Goal: Task Accomplishment & Management: Use online tool/utility

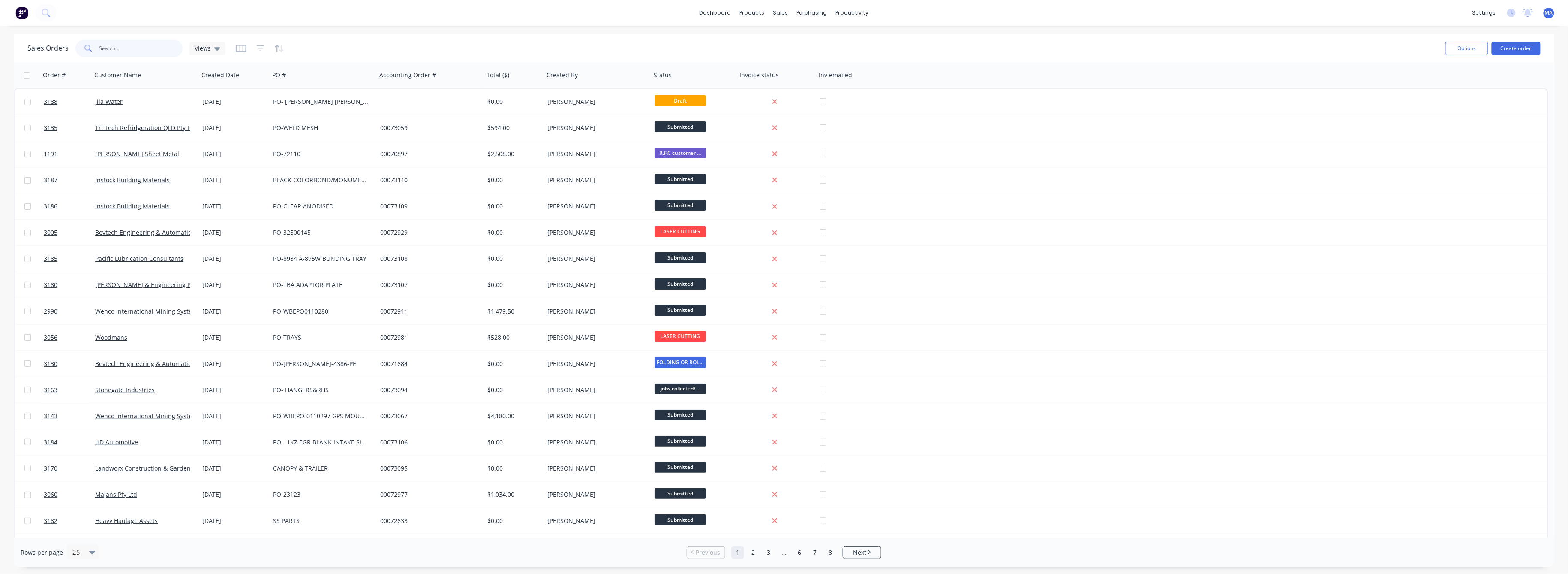
click at [105, 48] on input "text" at bounding box center [141, 48] width 84 height 17
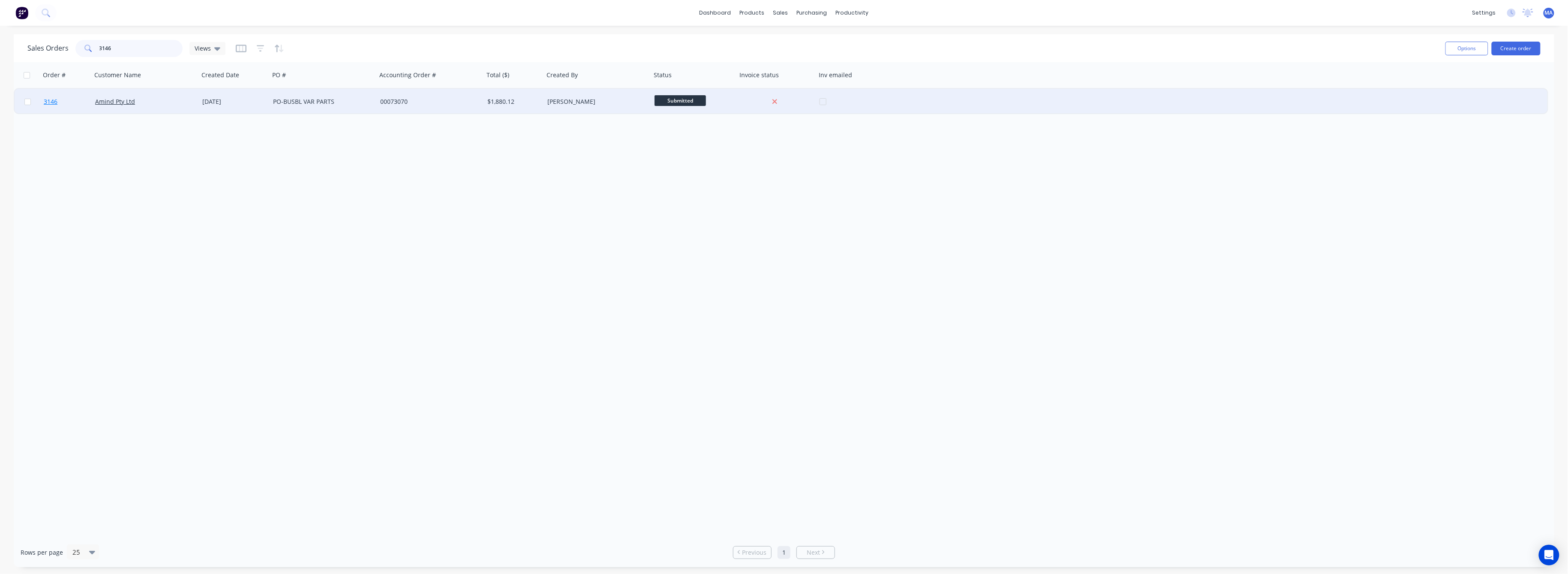
type input "3146"
click at [50, 98] on span "3146" at bounding box center [50, 102] width 14 height 9
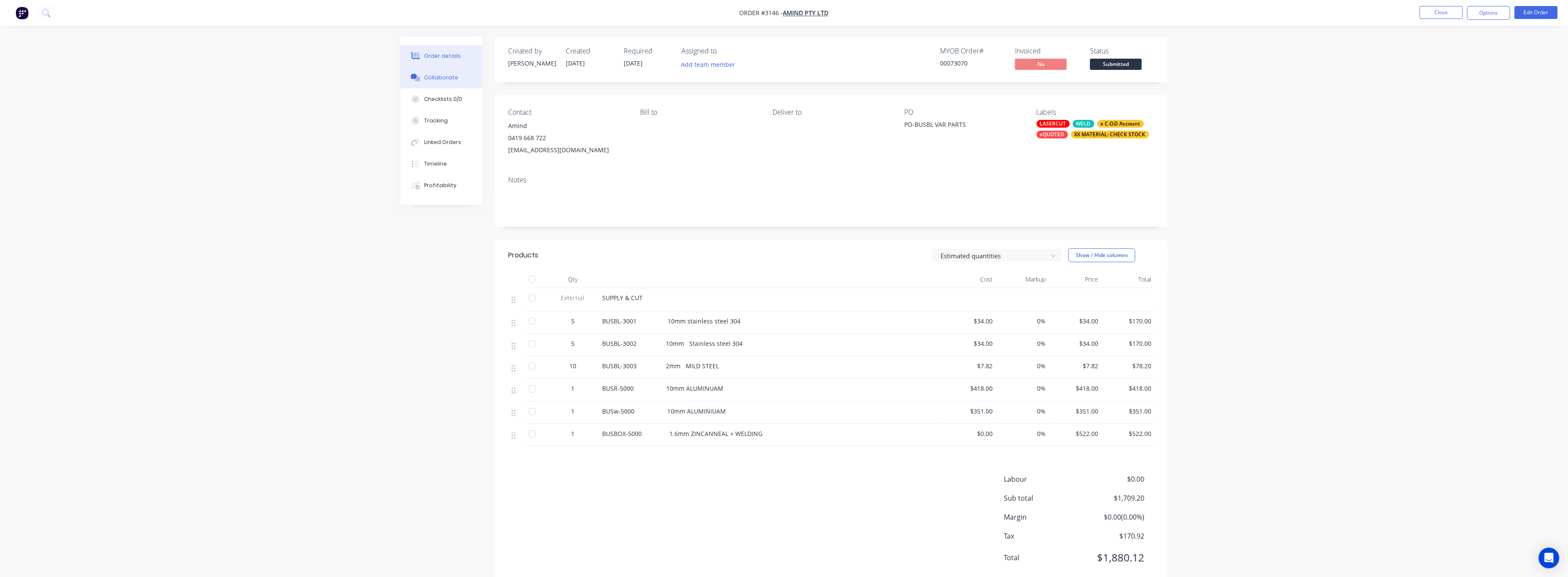
click at [441, 82] on button "Collaborate" at bounding box center [441, 77] width 82 height 22
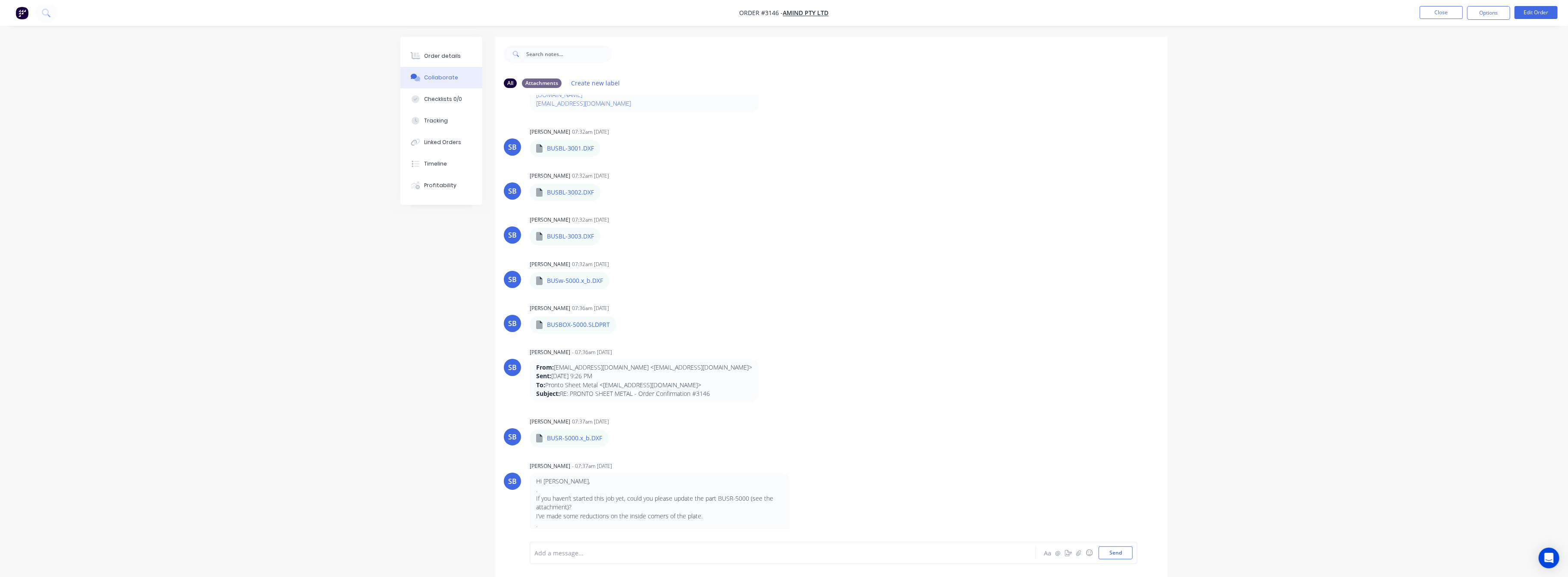
scroll to position [1012, 0]
click at [617, 429] on button "button" at bounding box center [615, 430] width 3 height 13
click at [651, 449] on button "Download" at bounding box center [672, 452] width 97 height 20
click at [610, 139] on div "Labels Download Delete" at bounding box center [652, 139] width 97 height 13
click at [607, 137] on icon "button" at bounding box center [608, 139] width 3 height 10
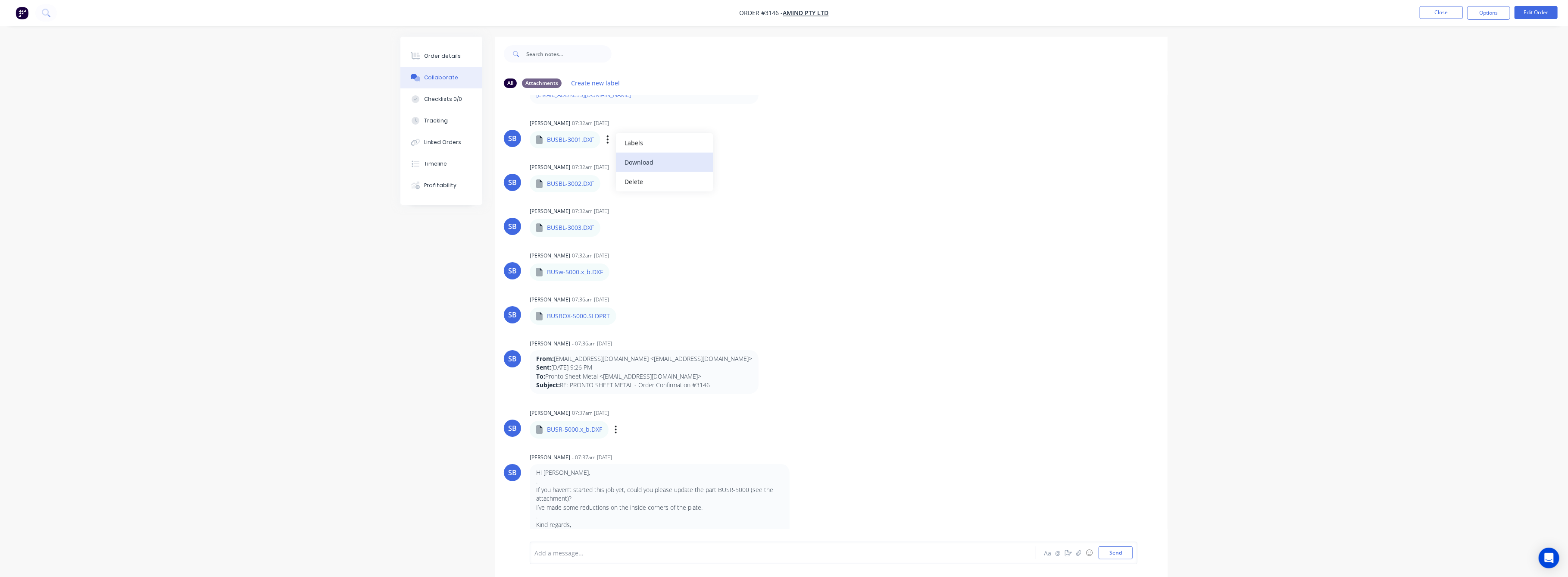
click at [643, 164] on button "Download" at bounding box center [664, 162] width 97 height 20
click at [608, 181] on icon "button" at bounding box center [608, 184] width 3 height 10
click at [649, 206] on button "Download" at bounding box center [664, 207] width 97 height 20
click at [608, 228] on icon "button" at bounding box center [608, 228] width 2 height 8
click at [650, 249] on button "Download" at bounding box center [664, 250] width 97 height 20
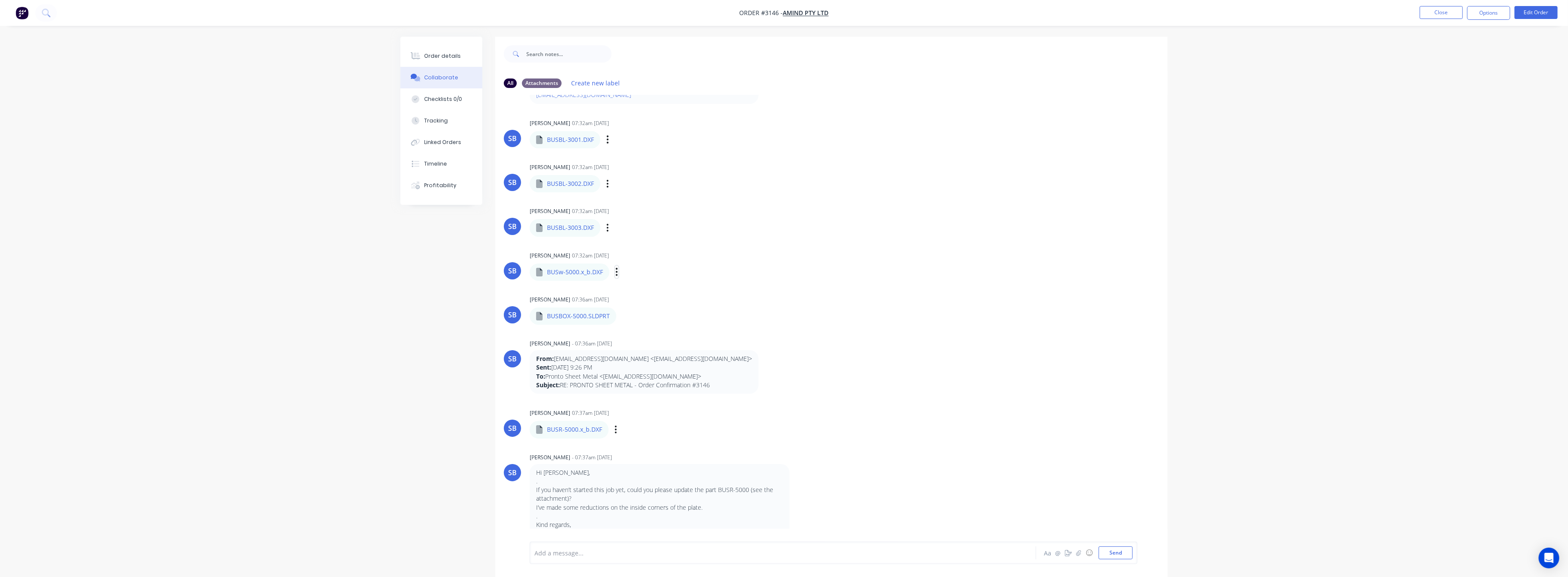
click at [616, 269] on icon "button" at bounding box center [617, 271] width 2 height 8
click at [658, 297] on button "Download" at bounding box center [673, 295] width 97 height 20
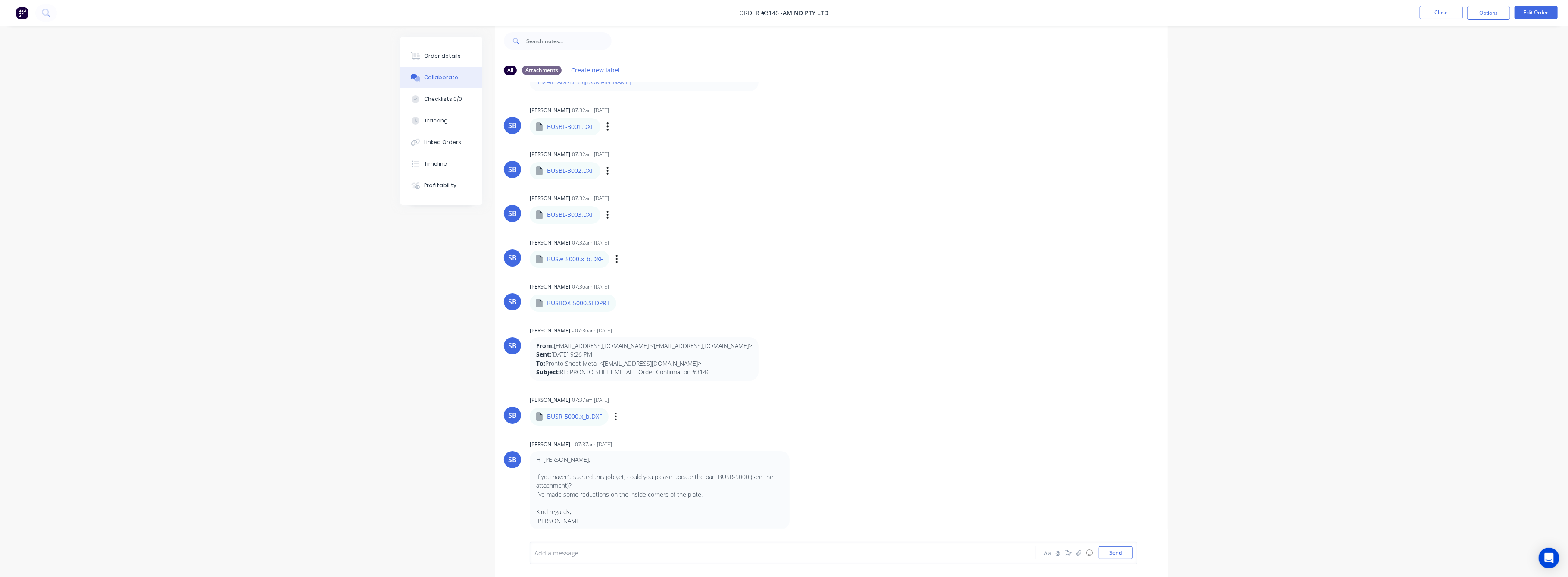
scroll to position [668, 0]
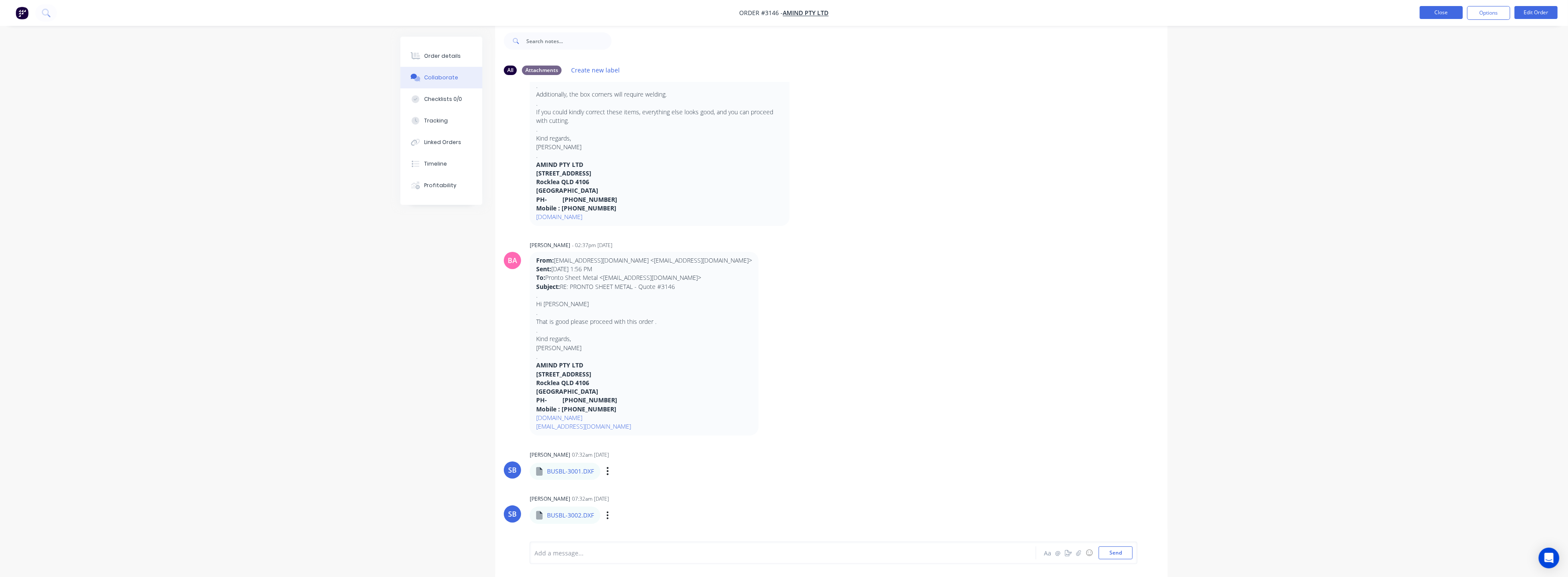
click at [1449, 15] on button "Close" at bounding box center [1441, 13] width 43 height 13
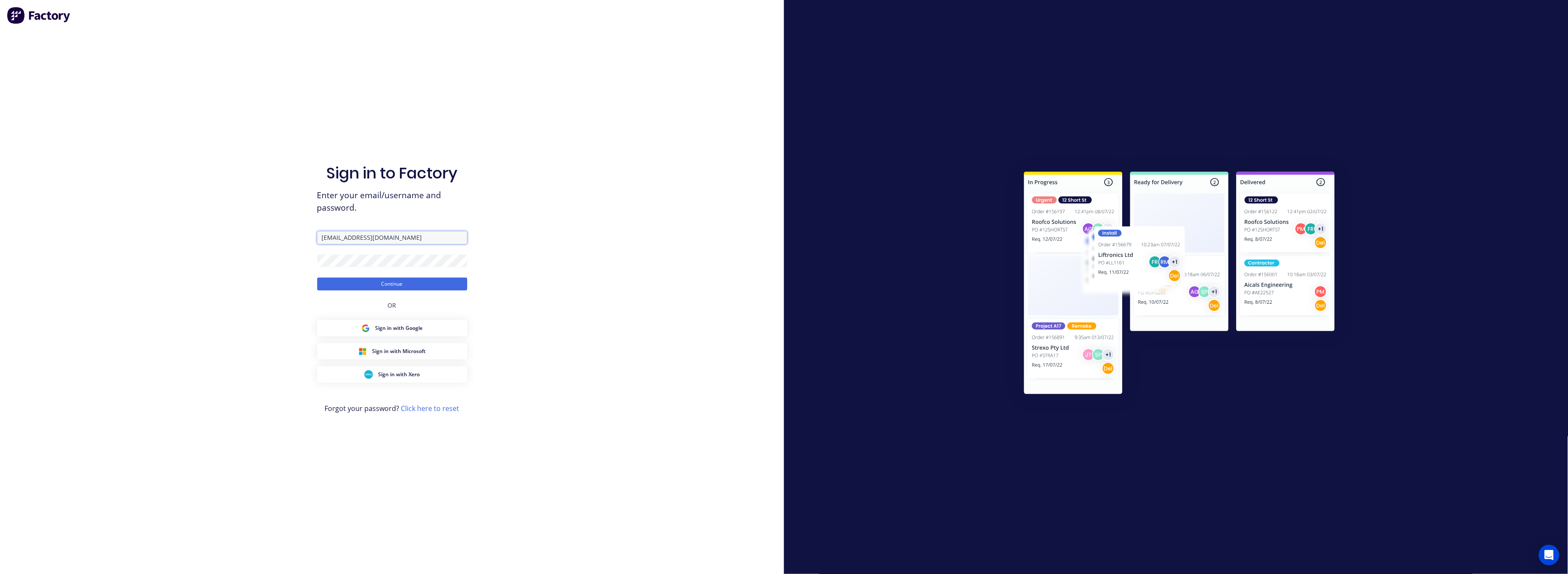
click at [405, 237] on input "[EMAIL_ADDRESS][DOMAIN_NAME]" at bounding box center [392, 238] width 150 height 13
type input "[EMAIL_ADDRESS][DOMAIN_NAME]"
click at [393, 283] on button "Continue" at bounding box center [392, 284] width 150 height 13
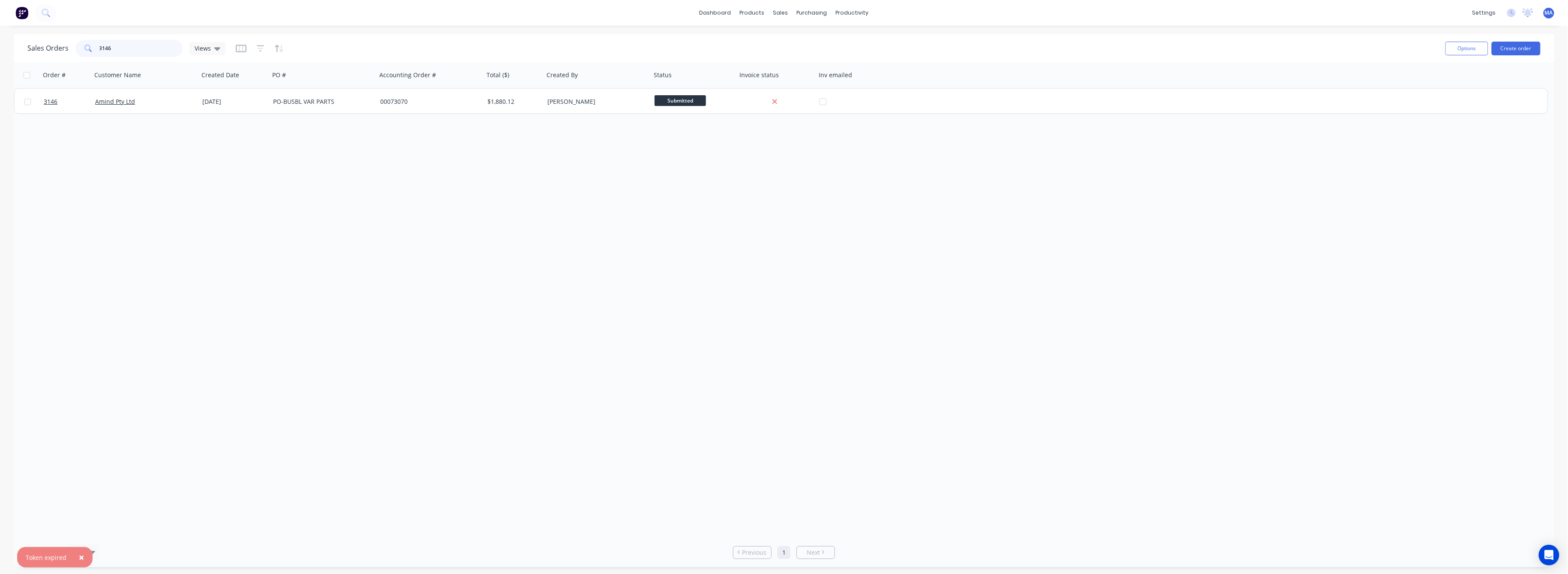
drag, startPoint x: 113, startPoint y: 47, endPoint x: 73, endPoint y: 58, distance: 41.5
click at [73, 56] on div "Sales Orders 3146 Views" at bounding box center [127, 48] width 198 height 17
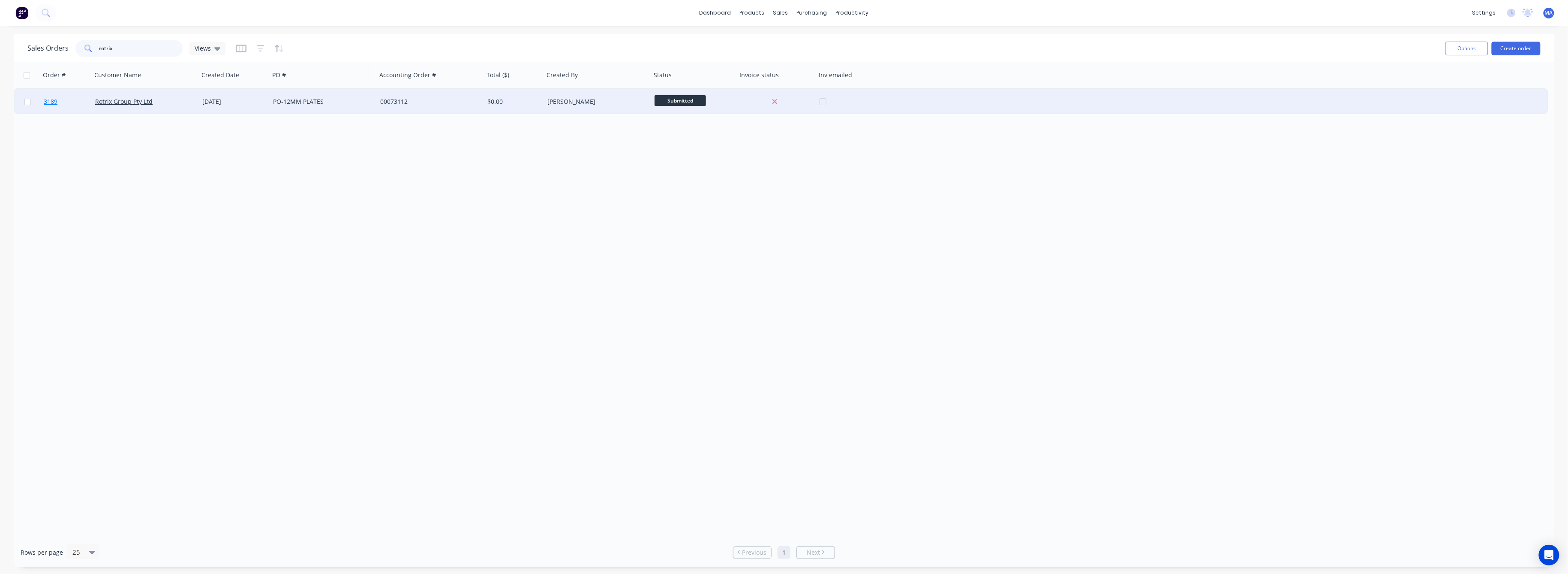
type input "rotrix"
click at [47, 99] on span "3189" at bounding box center [50, 102] width 14 height 9
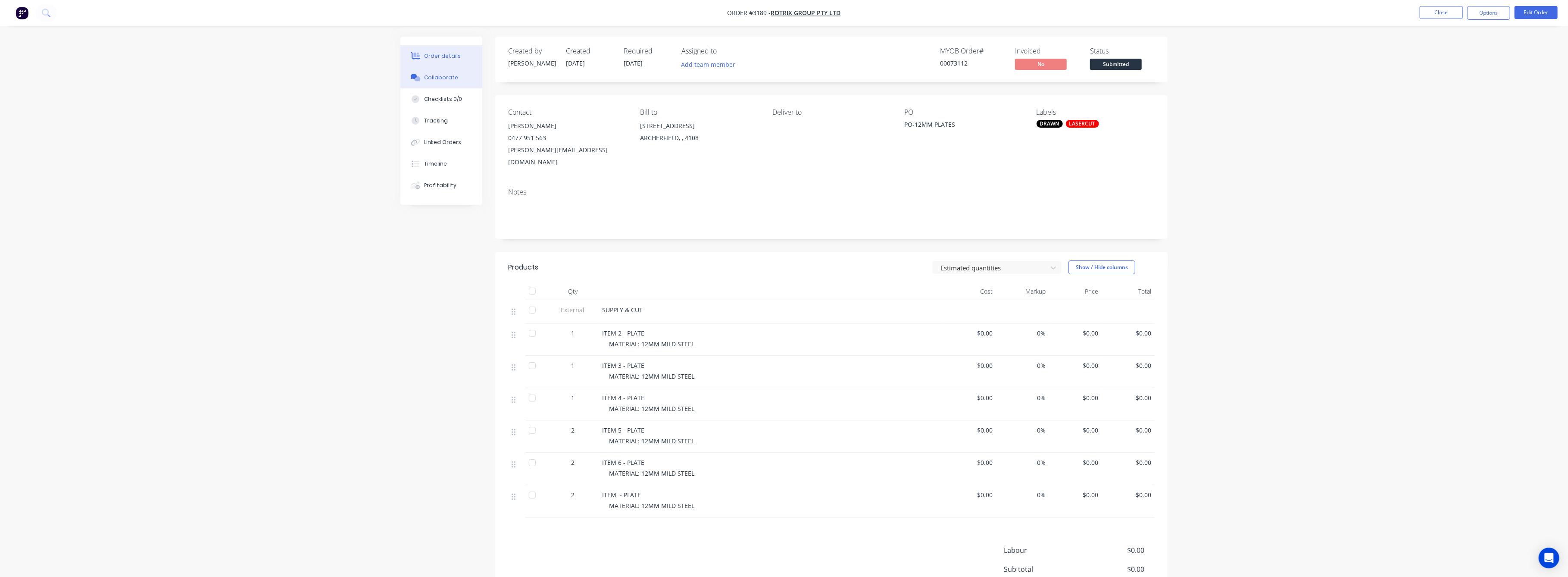
click at [442, 77] on div "Collaborate" at bounding box center [442, 77] width 34 height 8
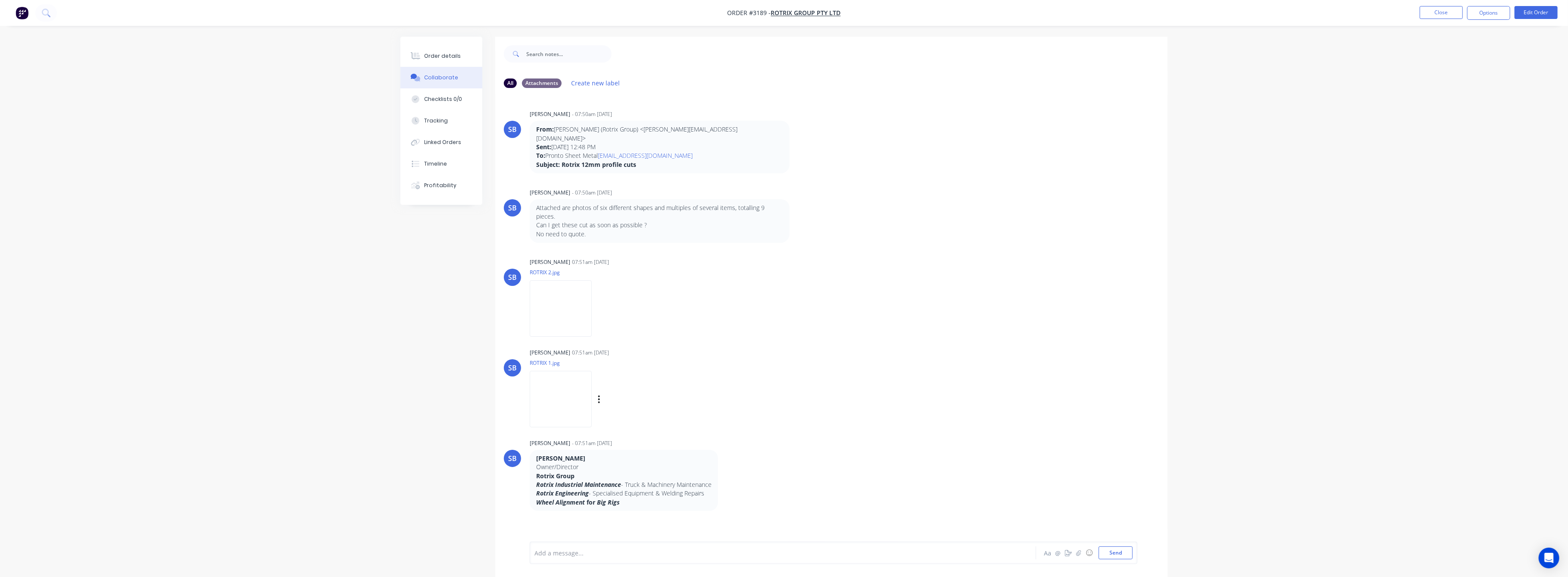
click at [560, 389] on img at bounding box center [561, 399] width 62 height 56
click at [570, 307] on img at bounding box center [561, 308] width 62 height 56
